Goal: Task Accomplishment & Management: Manage account settings

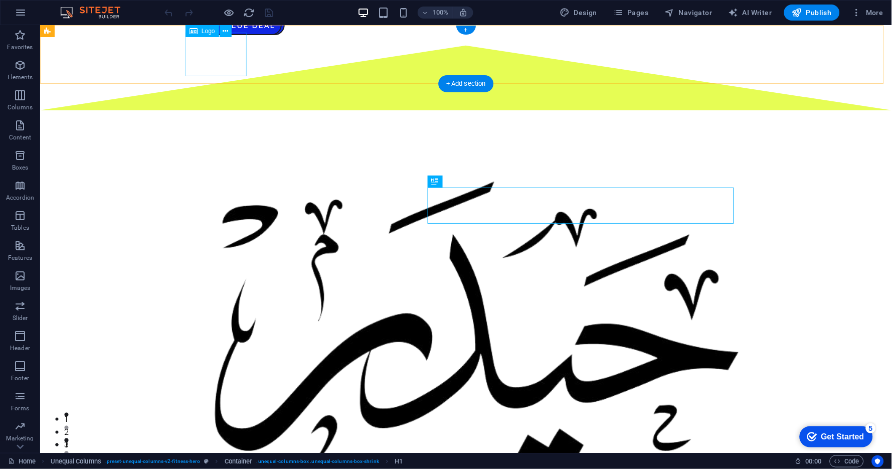
click at [223, 121] on div at bounding box center [466, 330] width 590 height 418
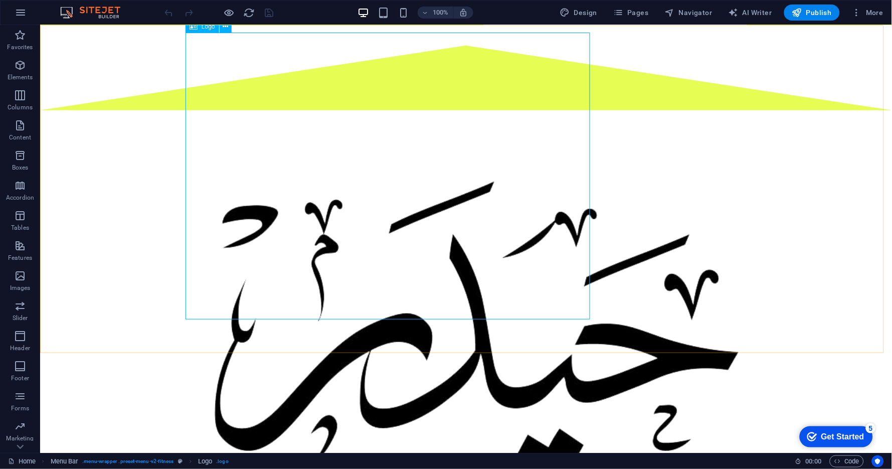
scroll to position [334, 0]
click at [392, 186] on div at bounding box center [466, 330] width 590 height 418
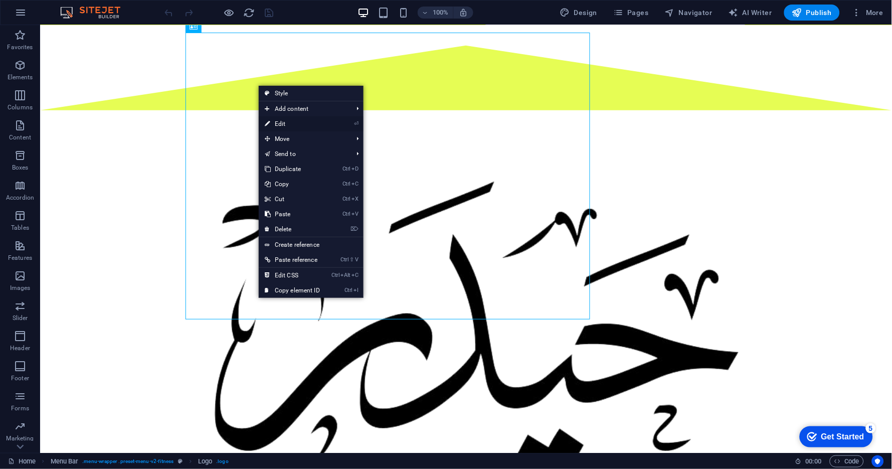
click at [283, 123] on link "⏎ Edit" at bounding box center [292, 123] width 67 height 15
select select "%"
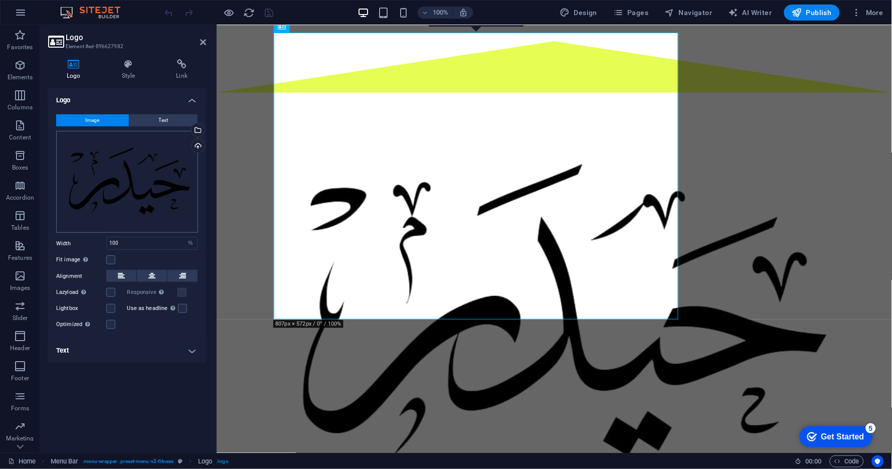
scroll to position [603, 0]
click at [128, 279] on button at bounding box center [121, 276] width 30 height 12
click at [106, 291] on label at bounding box center [110, 292] width 9 height 9
click at [0, 0] on input "Lazyload Loading images after the page loads improves page speed." at bounding box center [0, 0] width 0 height 0
click at [108, 304] on label at bounding box center [110, 308] width 9 height 9
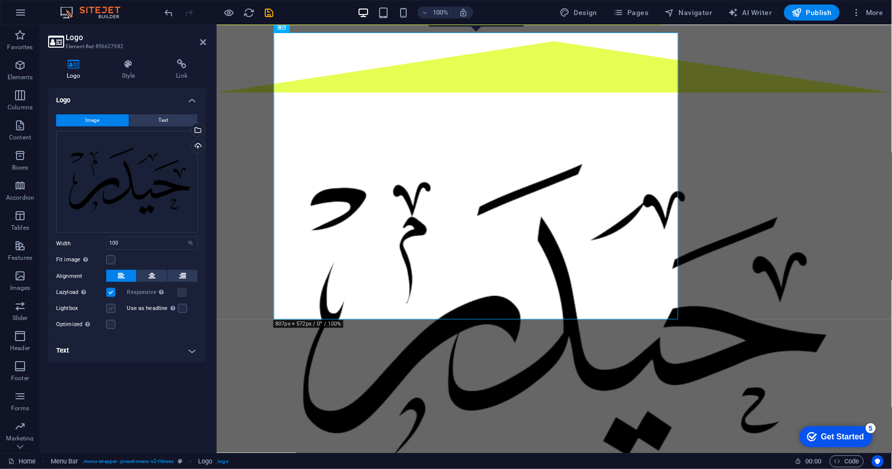
click at [0, 0] on input "Lightbox" at bounding box center [0, 0] width 0 height 0
drag, startPoint x: 66, startPoint y: 309, endPoint x: 54, endPoint y: 308, distance: 12.1
click at [54, 308] on div "Image Text Drag files here, click to choose files or select files from Files or…" at bounding box center [127, 222] width 158 height 233
click at [112, 310] on label at bounding box center [110, 308] width 9 height 9
click at [0, 0] on input "Lightbox" at bounding box center [0, 0] width 0 height 0
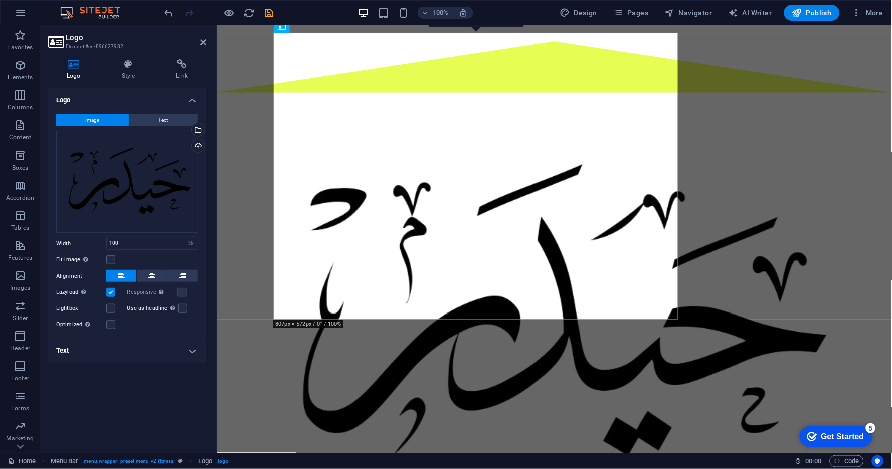
click at [110, 294] on label at bounding box center [110, 292] width 9 height 9
click at [0, 0] on input "Lazyload Loading images after the page loads improves page speed." at bounding box center [0, 0] width 0 height 0
click at [116, 351] on h4 "Text" at bounding box center [127, 351] width 158 height 24
click at [131, 68] on icon at bounding box center [128, 64] width 51 height 10
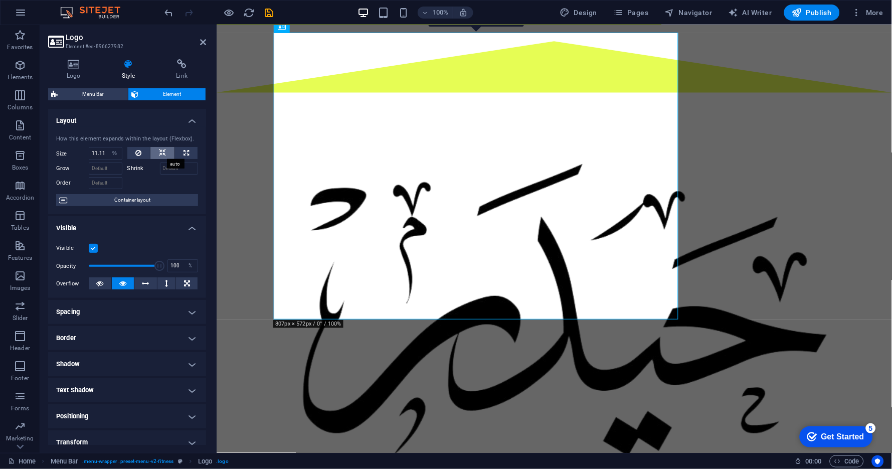
click at [161, 153] on icon at bounding box center [162, 153] width 7 height 12
select select "DISABLED_OPTION_VALUE"
click at [184, 156] on icon at bounding box center [187, 153] width 6 height 12
type input "100"
select select "%"
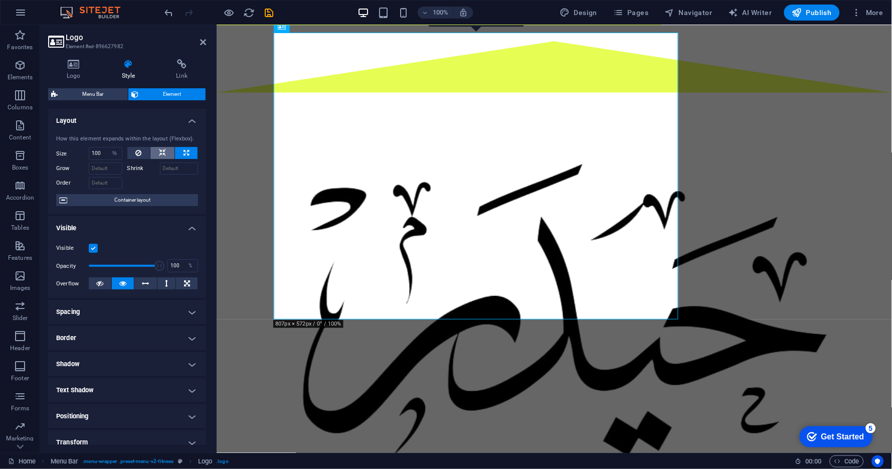
click at [167, 153] on button at bounding box center [162, 153] width 24 height 12
click at [141, 152] on button at bounding box center [138, 153] width 23 height 12
click at [113, 153] on select "Default auto px % 1/1 1/2 1/3 1/4 1/5 1/6 1/7 1/8 1/9 1/10" at bounding box center [105, 153] width 33 height 12
select select "1/3"
click at [106, 147] on select "Default auto px % 1/1 1/2 1/3 1/4 1/5 1/6 1/7 1/8 1/9 1/10" at bounding box center [105, 153] width 33 height 12
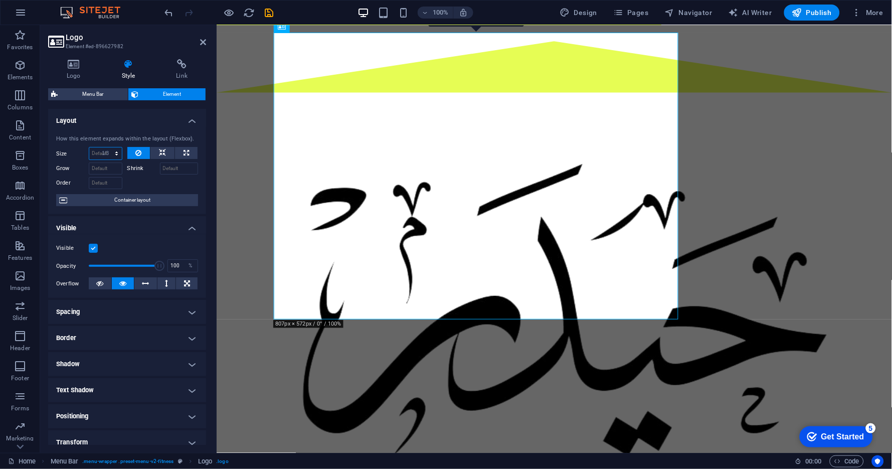
type input "33.33"
click at [115, 154] on select "Default auto px % 1/1 1/2 1/3 1/4 1/5 1/6 1/7 1/8 1/9 1/10" at bounding box center [115, 153] width 14 height 12
select select "1/9"
click at [108, 147] on select "Default auto px % 1/1 1/2 1/3 1/4 1/5 1/6 1/7 1/8 1/9 1/10" at bounding box center [115, 153] width 14 height 12
type input "11.11"
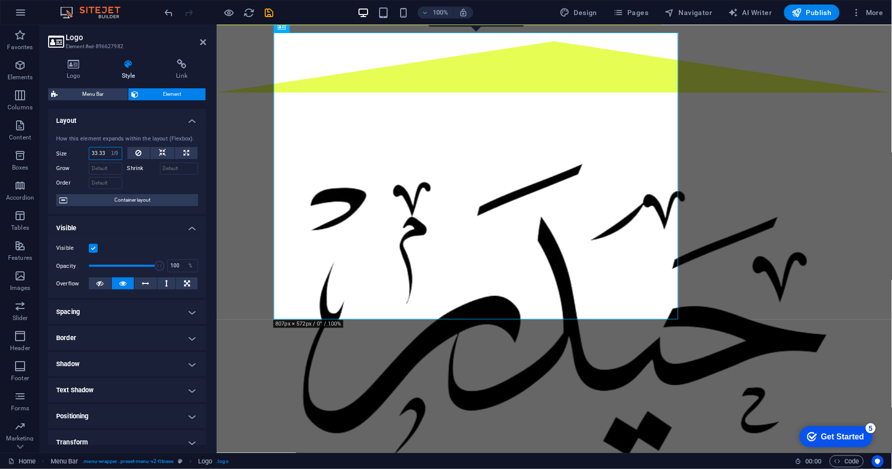
select select "%"
click at [675, 316] on div at bounding box center [554, 313] width 590 height 418
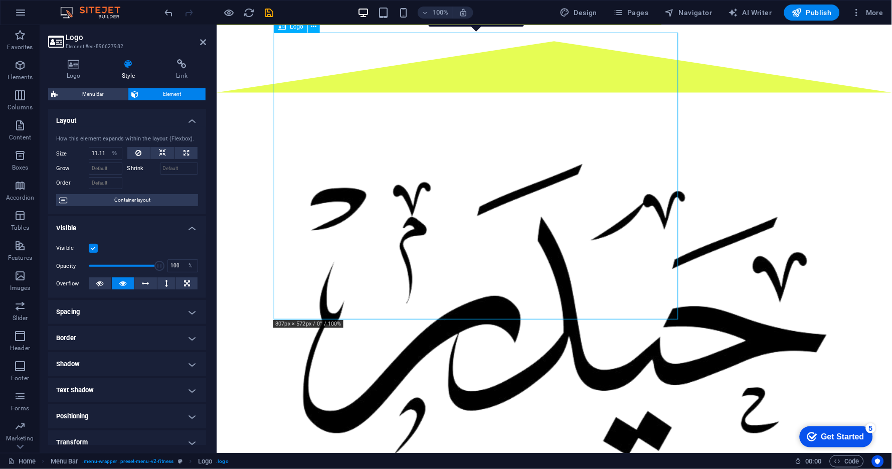
drag, startPoint x: 675, startPoint y: 317, endPoint x: 507, endPoint y: 182, distance: 215.8
click at [517, 189] on div at bounding box center [554, 313] width 590 height 418
click at [424, 140] on div at bounding box center [554, 313] width 590 height 418
click at [157, 153] on button at bounding box center [162, 153] width 24 height 12
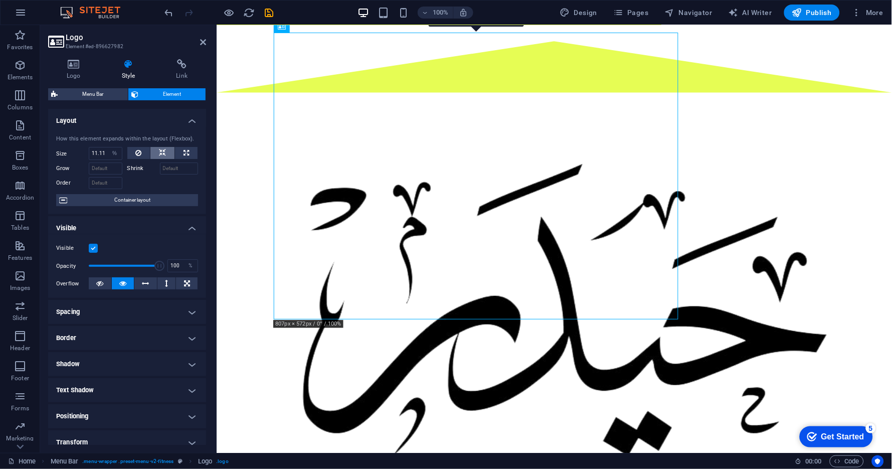
select select "DISABLED_OPTION_VALUE"
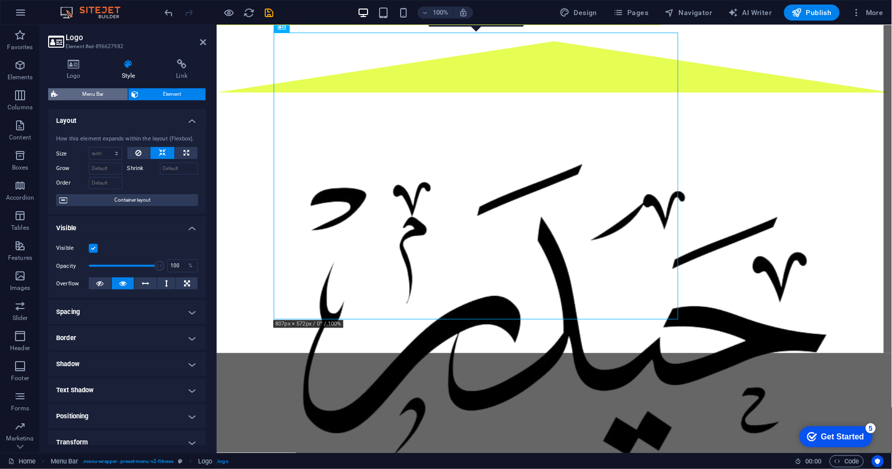
click at [110, 97] on span "Menu Bar" at bounding box center [93, 94] width 64 height 12
select select "rem"
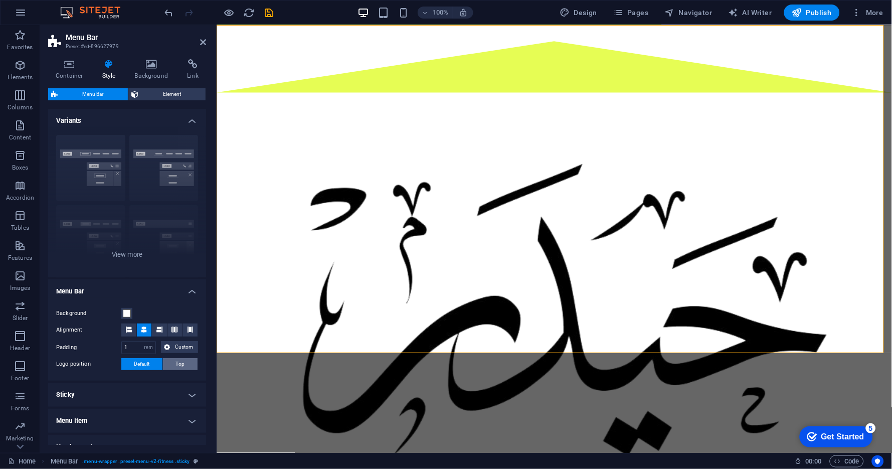
click at [184, 366] on button "Top" at bounding box center [180, 364] width 35 height 12
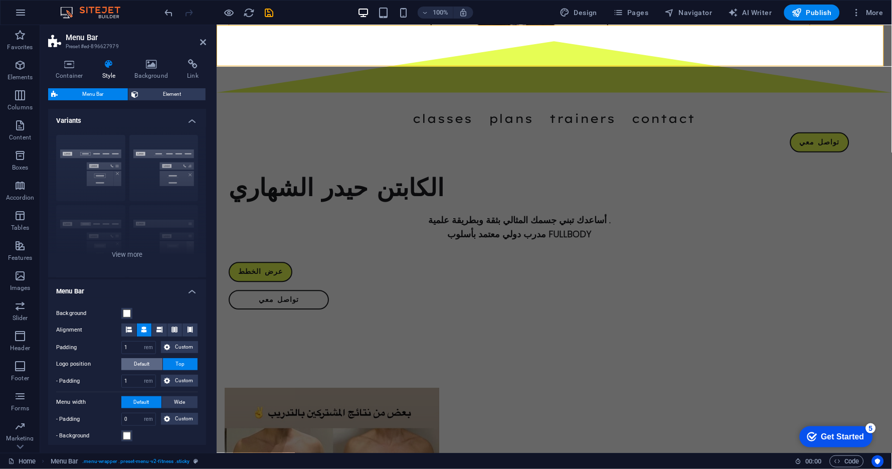
scroll to position [316, 0]
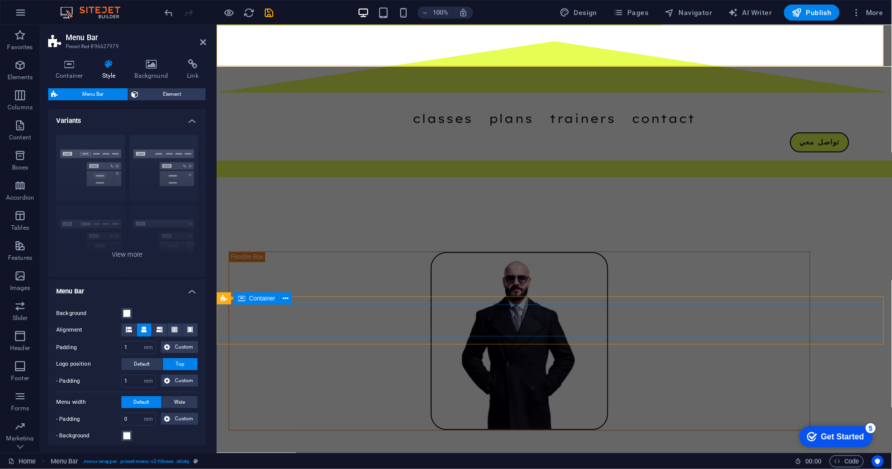
drag, startPoint x: 366, startPoint y: 389, endPoint x: 445, endPoint y: 280, distance: 134.6
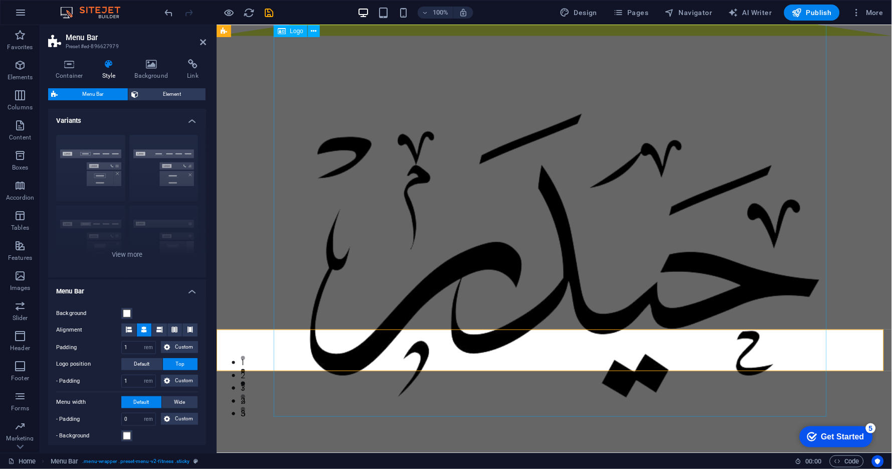
scroll to position [0, 0]
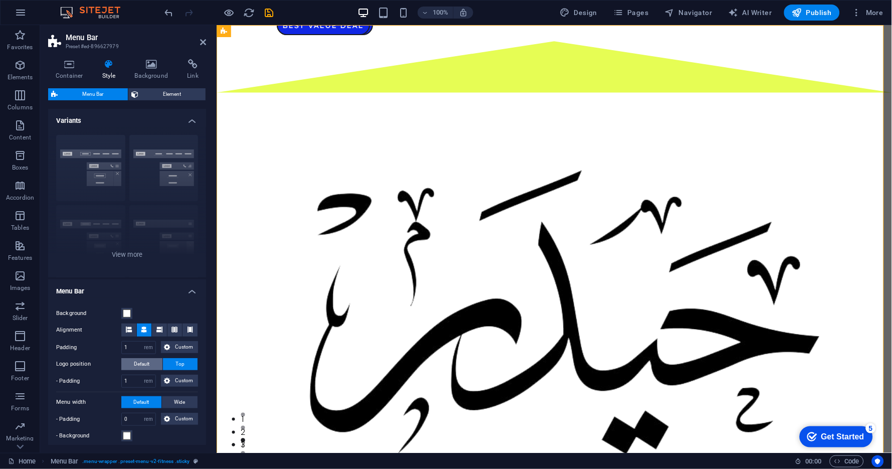
click at [147, 364] on span "Default" at bounding box center [142, 364] width 16 height 12
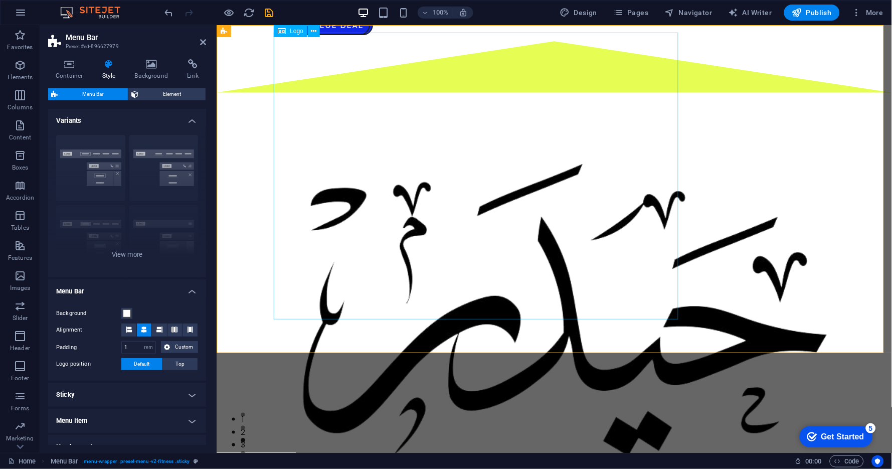
click at [439, 190] on div at bounding box center [554, 313] width 590 height 418
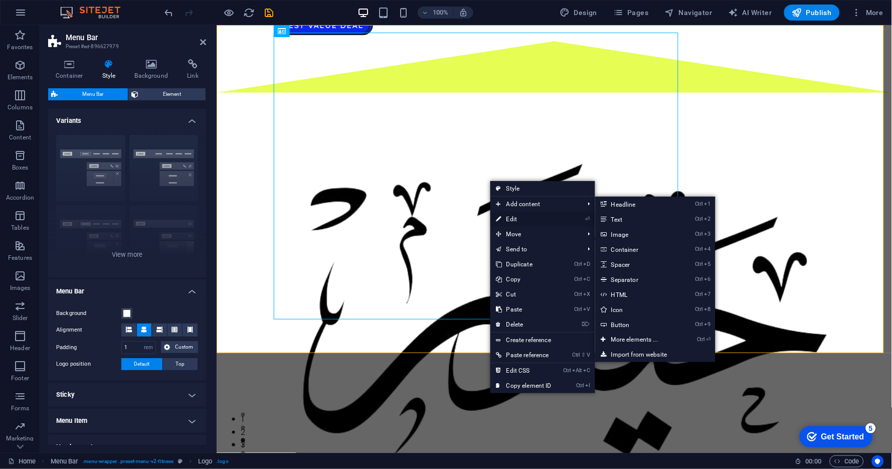
click at [515, 220] on link "⏎ Edit" at bounding box center [523, 219] width 67 height 15
select select "%"
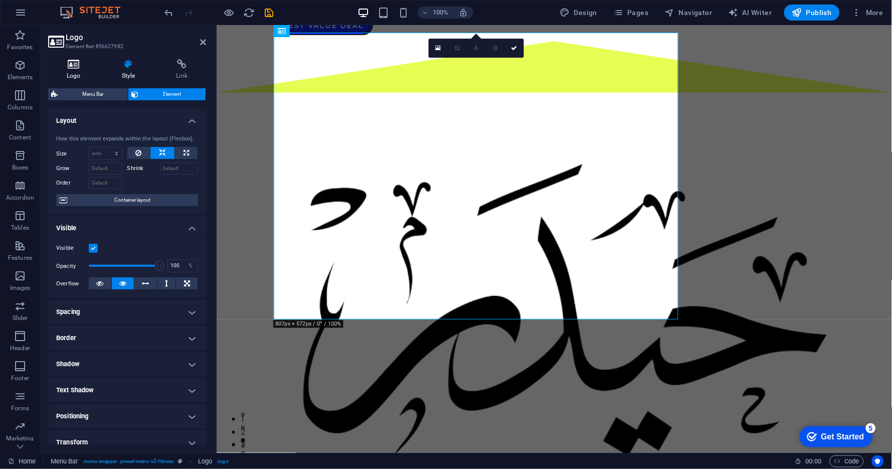
click at [84, 68] on icon at bounding box center [73, 64] width 51 height 10
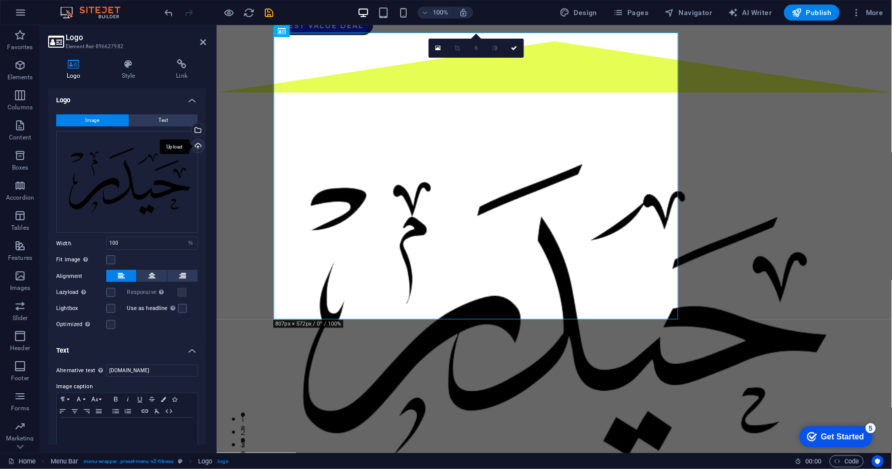
click at [197, 148] on div "Upload" at bounding box center [197, 146] width 15 height 15
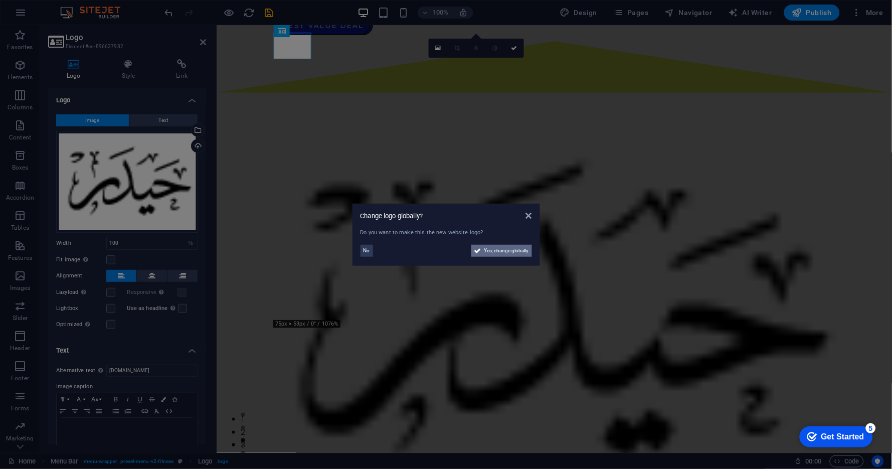
click at [484, 250] on span "Yes, change globally" at bounding box center [506, 251] width 45 height 12
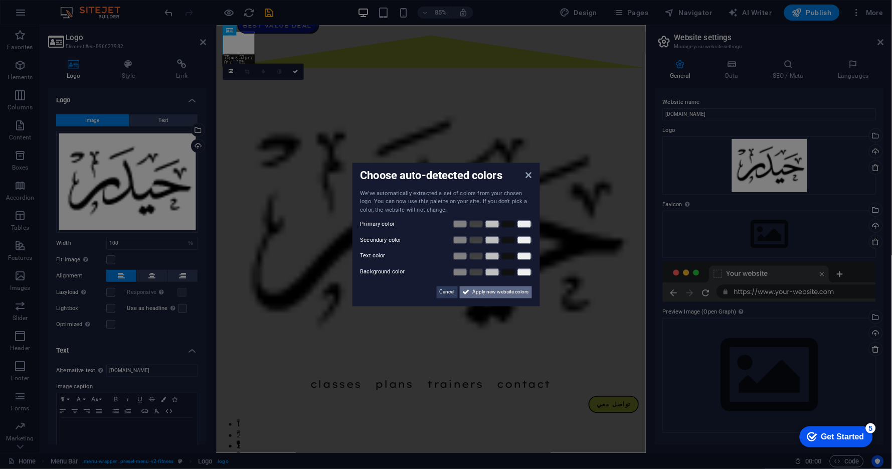
click at [478, 294] on span "Apply new website colors" at bounding box center [501, 292] width 56 height 12
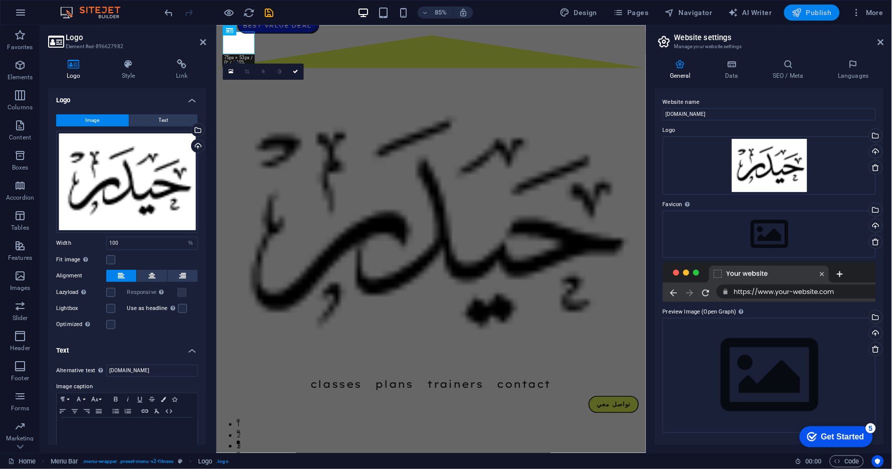
click at [825, 11] on span "Publish" at bounding box center [812, 13] width 40 height 10
